Goal: Find specific page/section

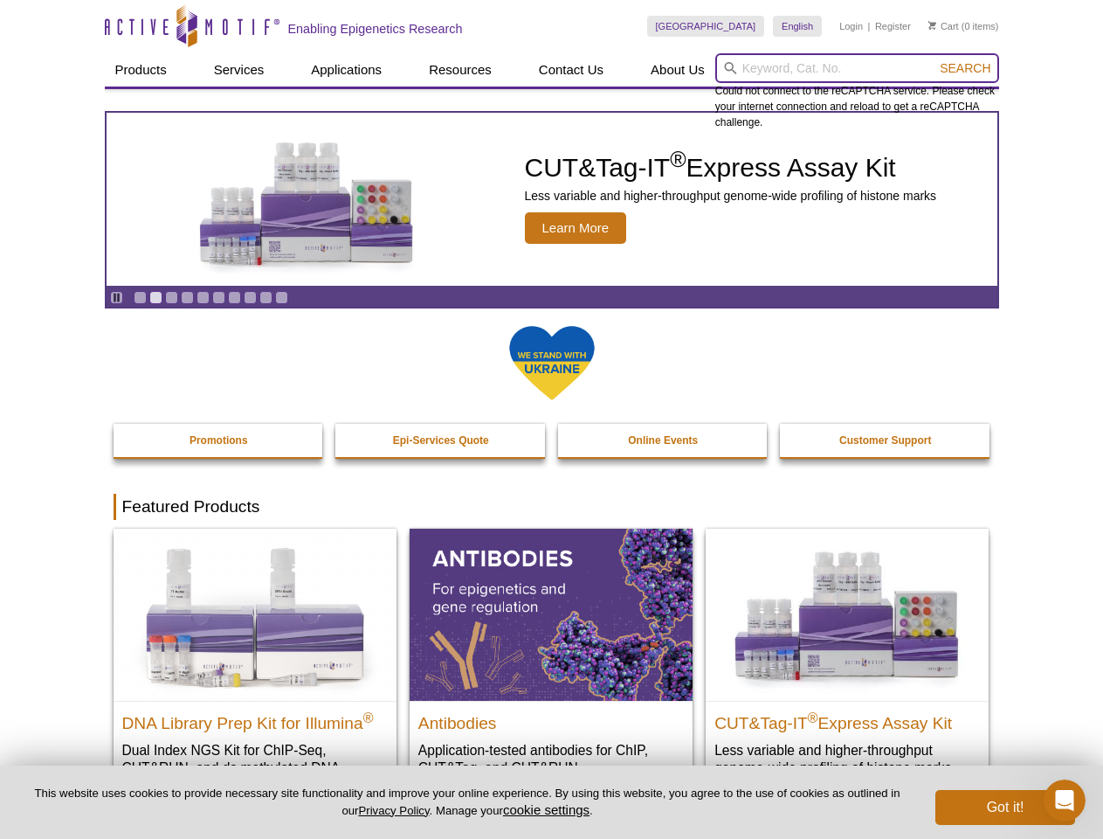
click at [857, 68] on input "search" at bounding box center [857, 68] width 284 height 30
click at [965, 68] on span "Search" at bounding box center [965, 68] width 51 height 14
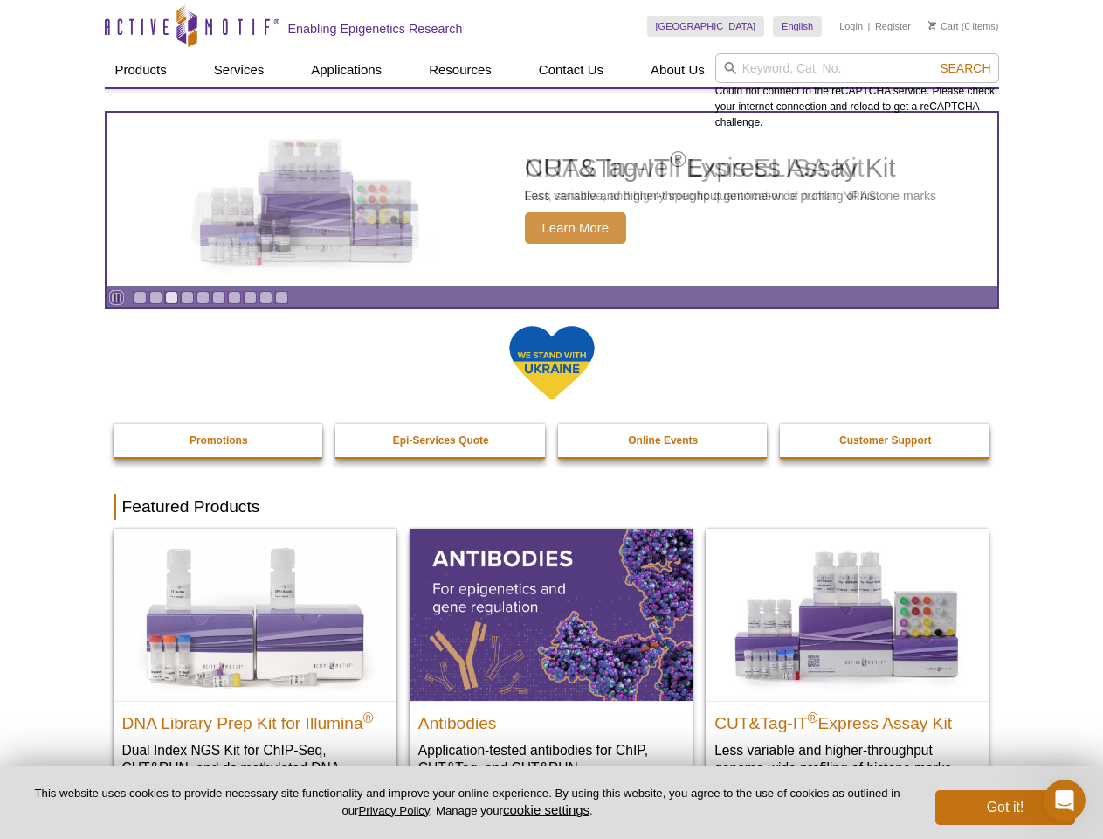
click at [116, 297] on icon "Pause" at bounding box center [116, 297] width 11 height 11
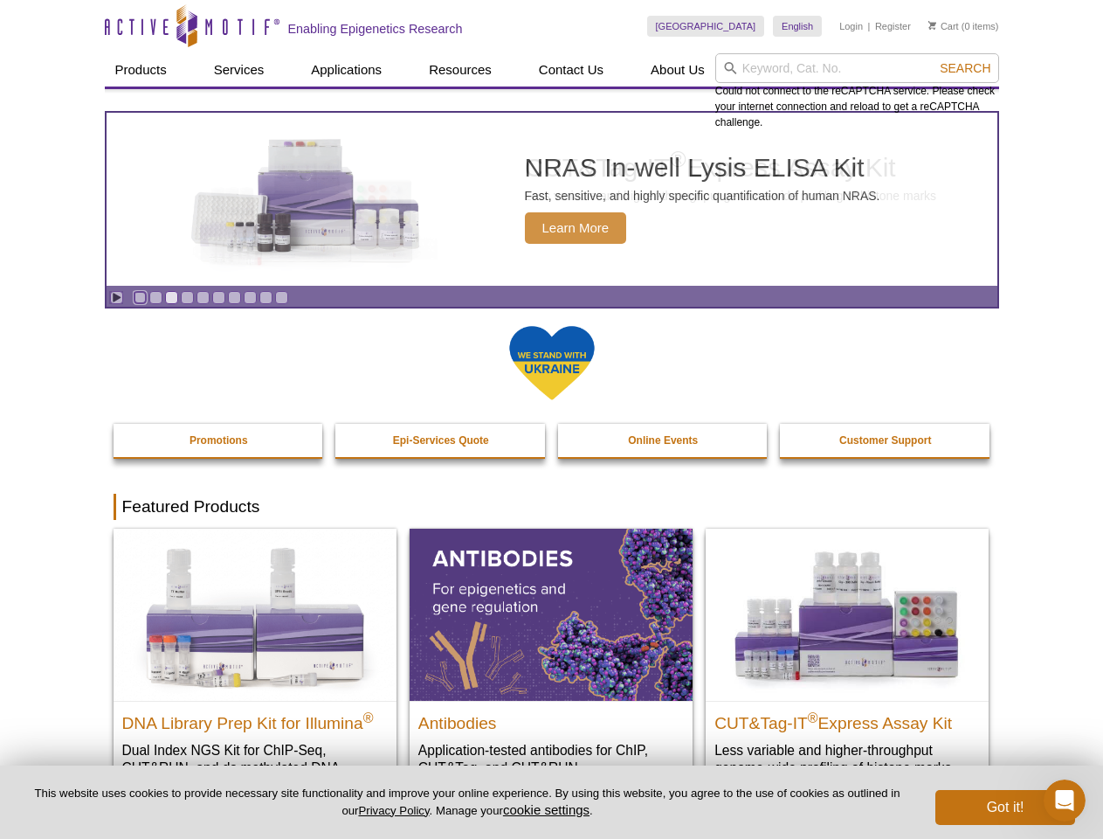
click at [140, 297] on link "Go to slide 1" at bounding box center [140, 297] width 13 height 13
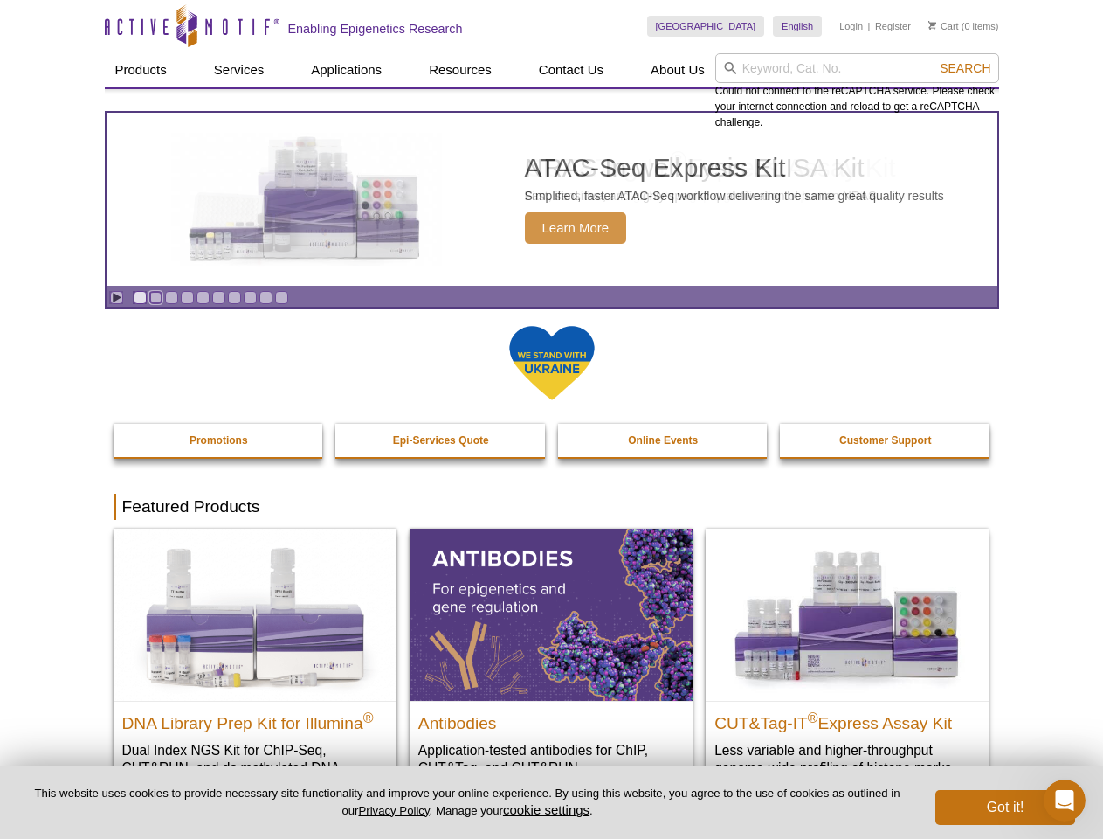
click at [155, 297] on link "Go to slide 2" at bounding box center [155, 297] width 13 height 13
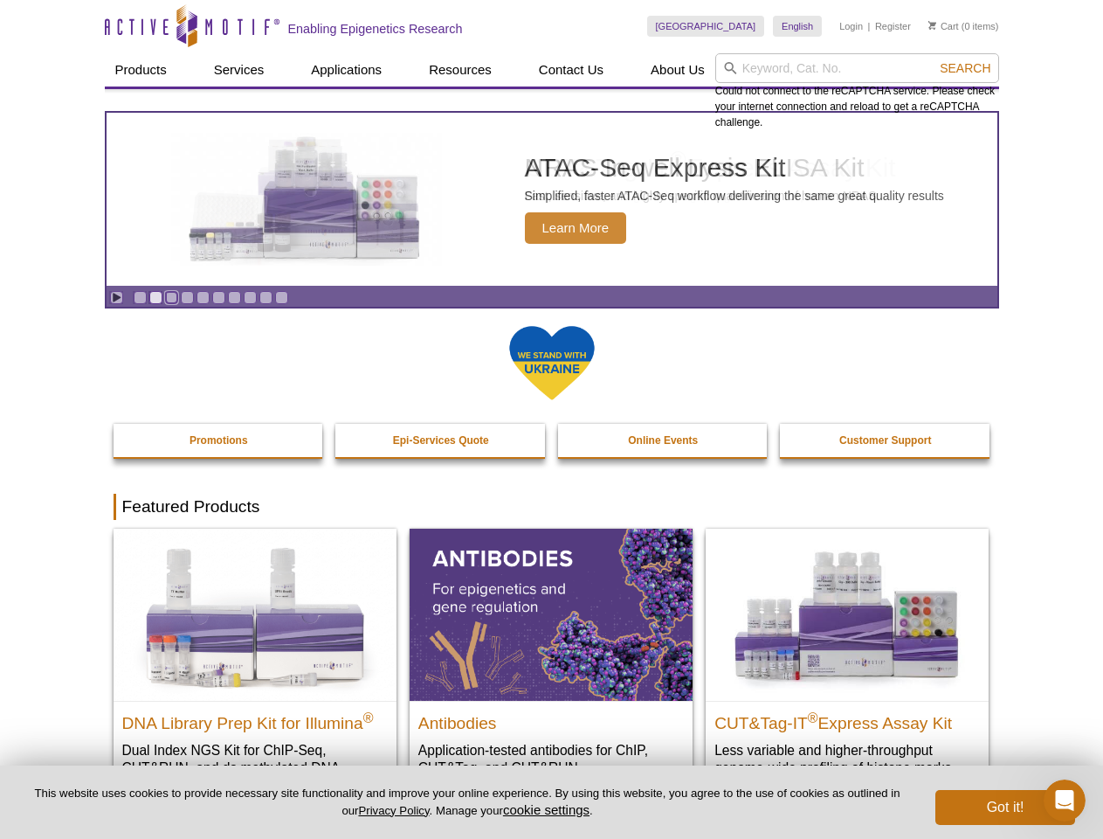
click at [171, 297] on link "Go to slide 3" at bounding box center [171, 297] width 13 height 13
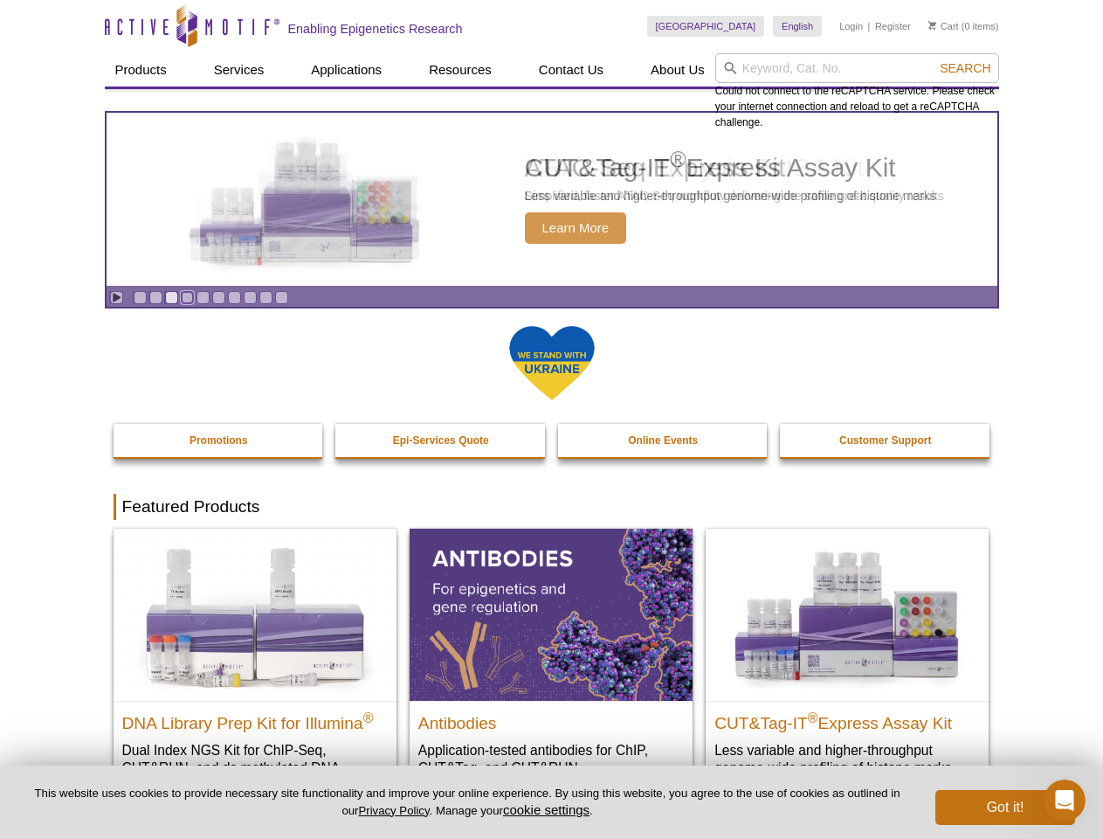
click at [187, 297] on link "Go to slide 4" at bounding box center [187, 297] width 13 height 13
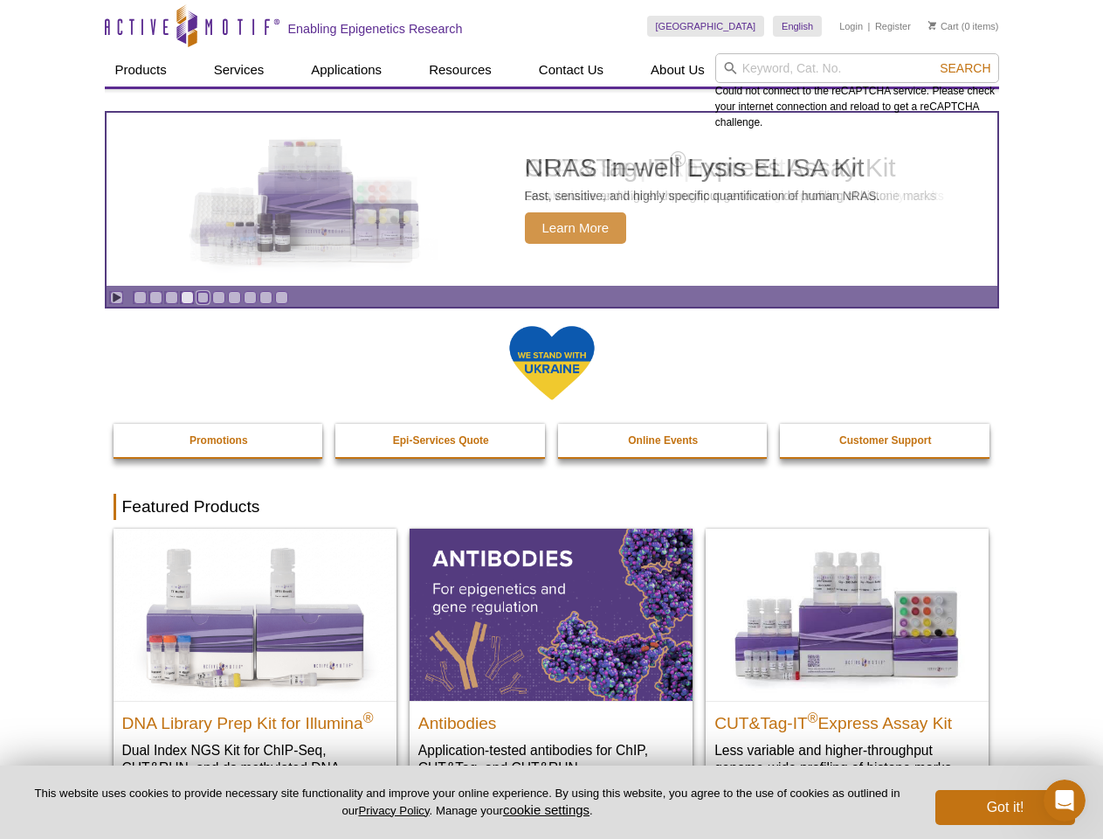
click at [203, 297] on link "Go to slide 5" at bounding box center [203, 297] width 13 height 13
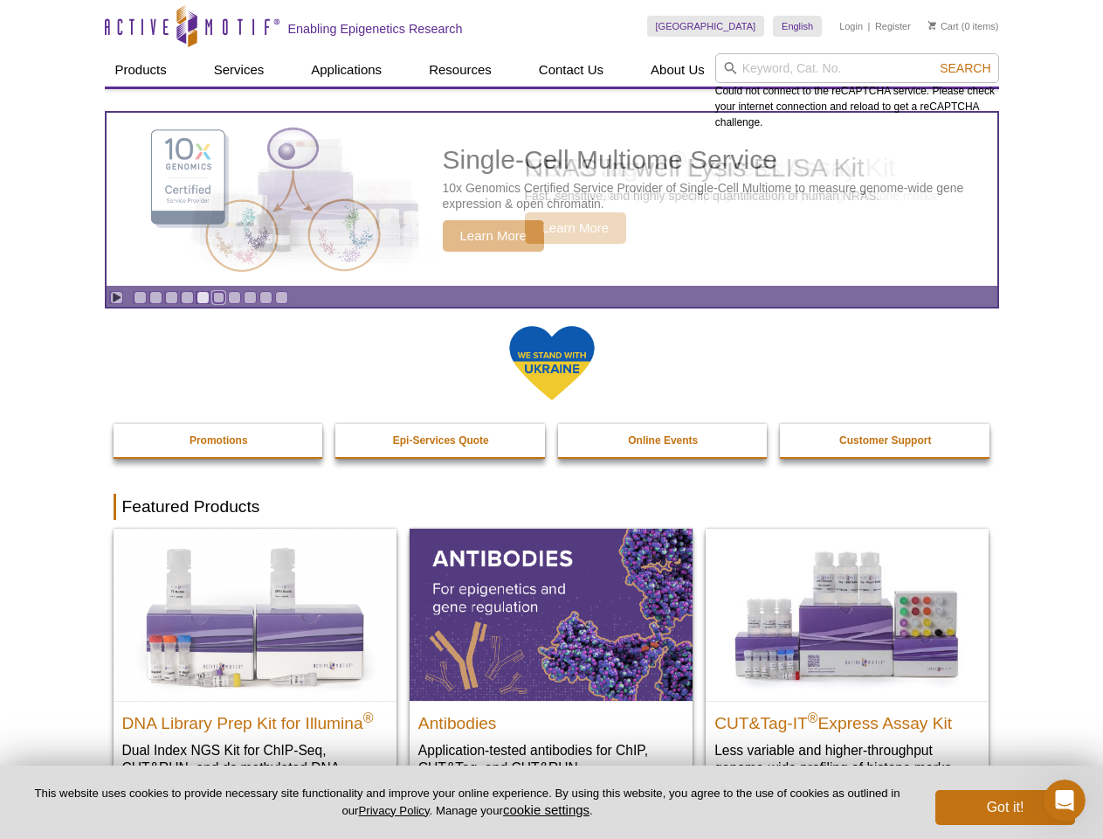
click at [218, 297] on link "Go to slide 6" at bounding box center [218, 297] width 13 height 13
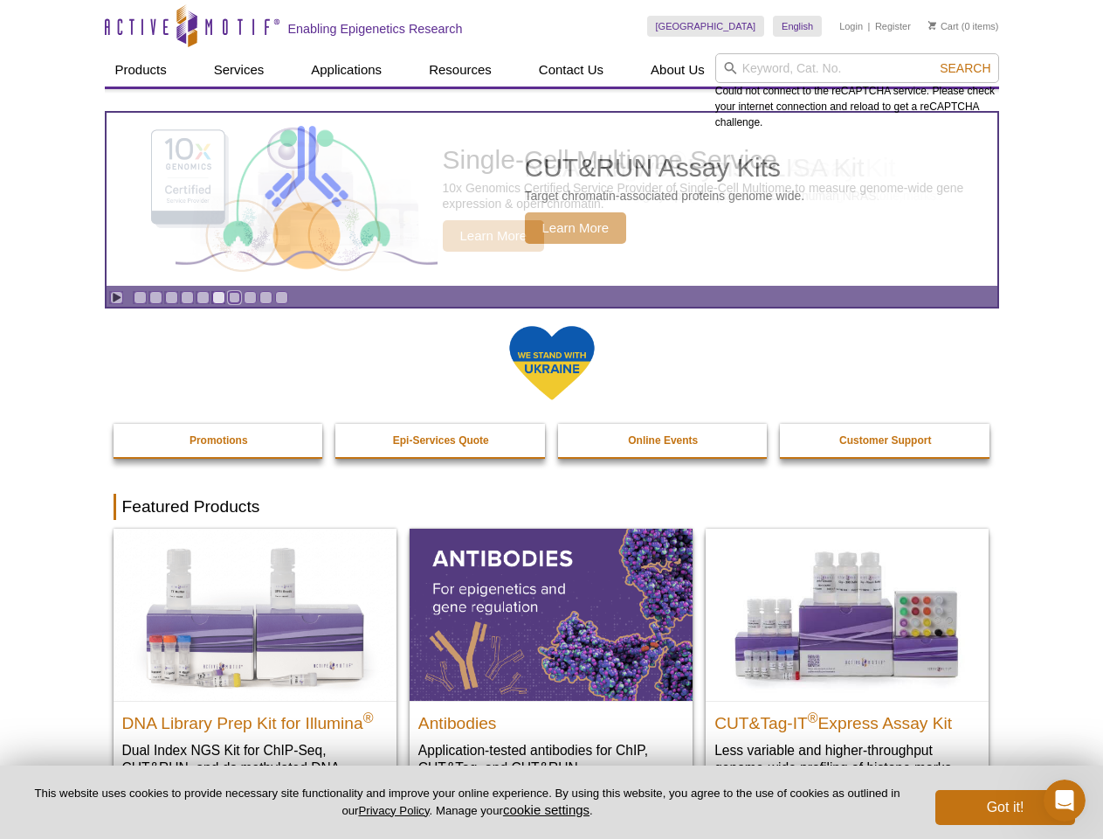
click at [234, 297] on link "Go to slide 7" at bounding box center [234, 297] width 13 height 13
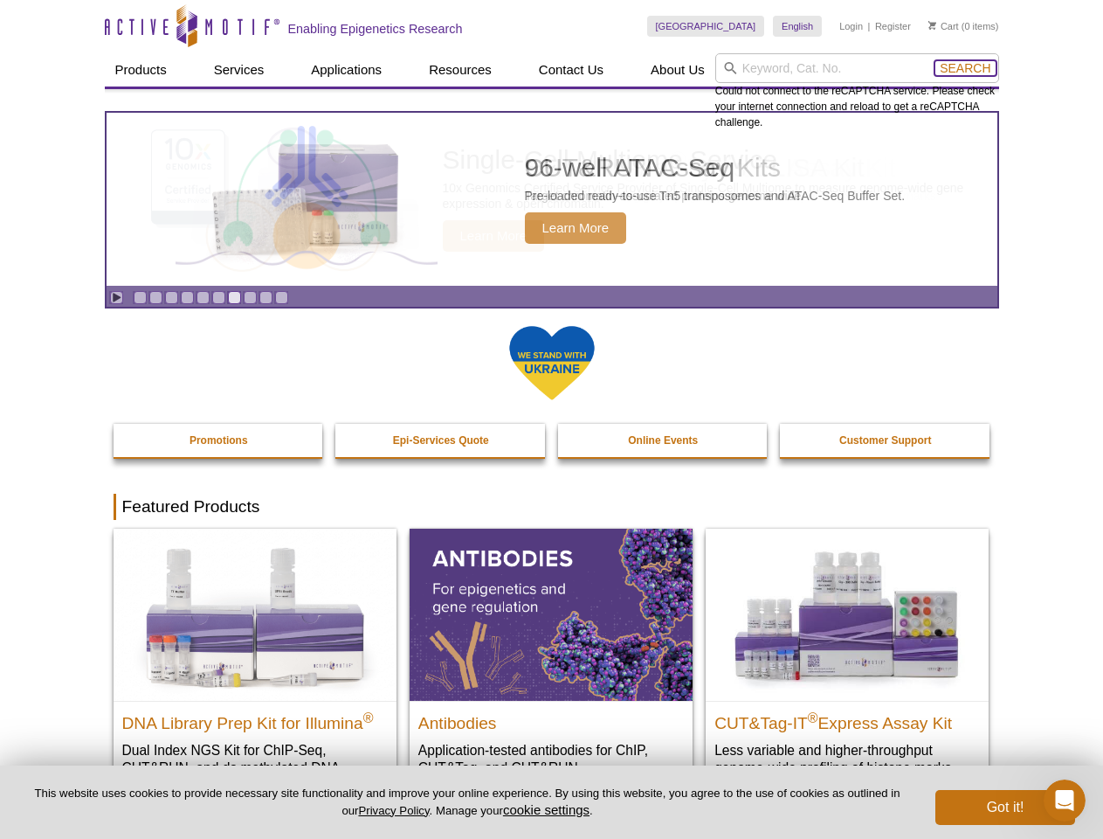
click at [965, 68] on span "Search" at bounding box center [965, 68] width 51 height 14
